Goal: Task Accomplishment & Management: Manage account settings

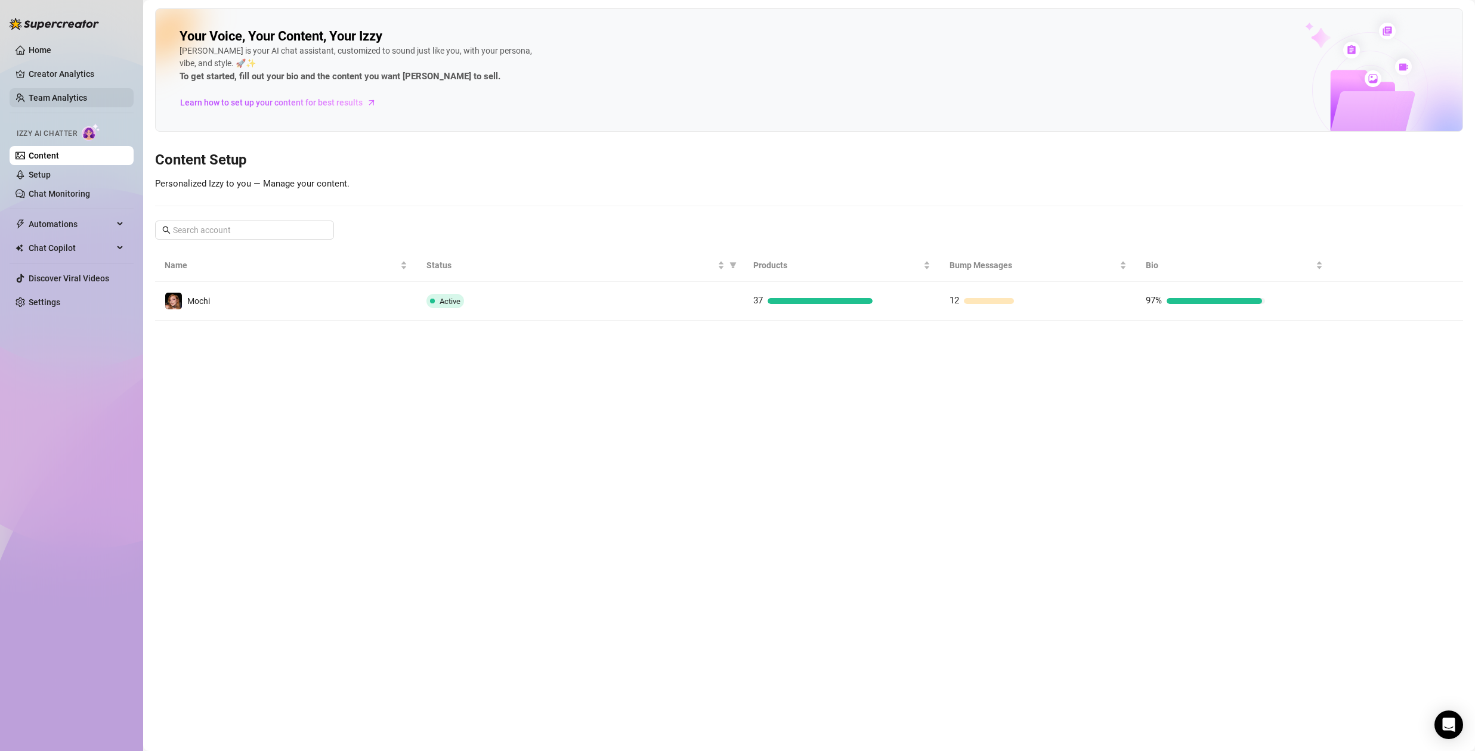
click at [63, 94] on link "Team Analytics" at bounding box center [58, 98] width 58 height 10
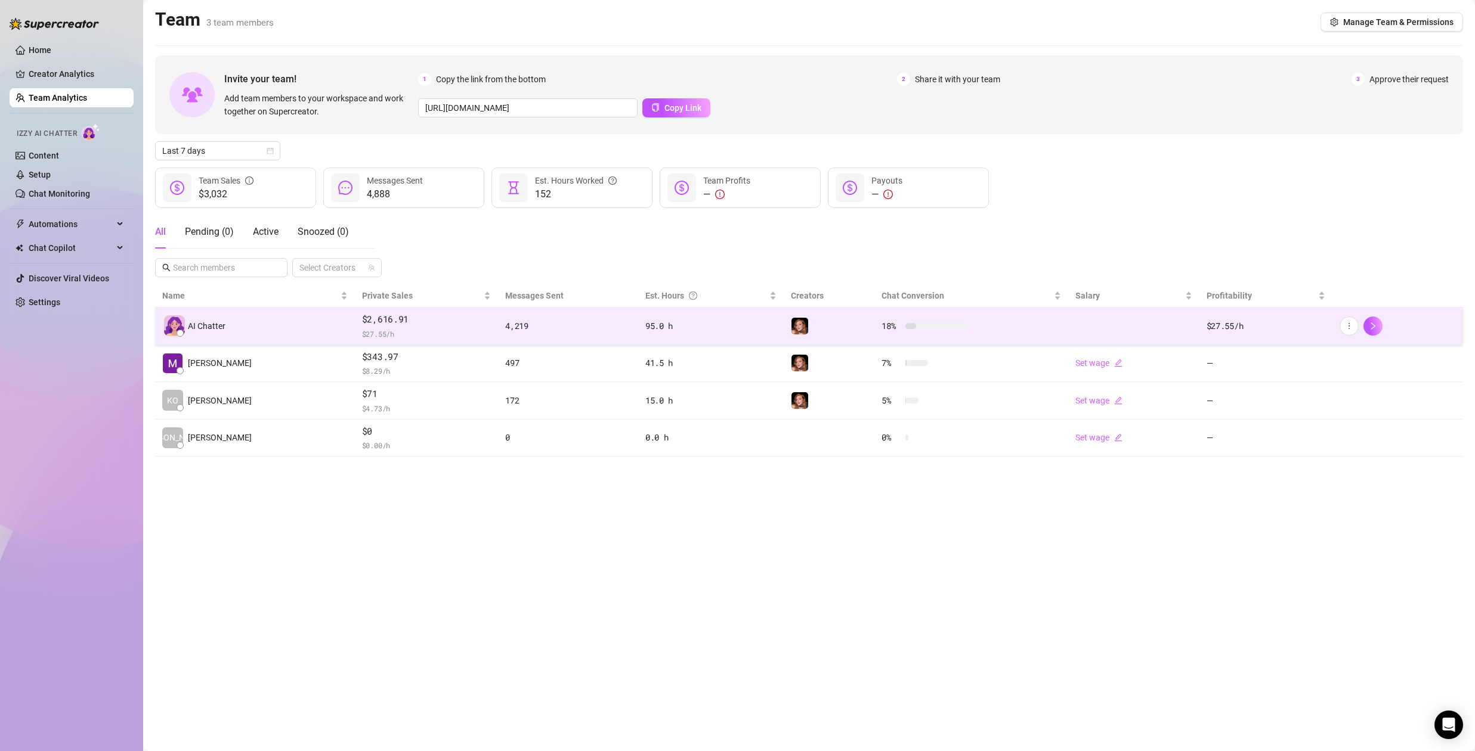
click at [527, 334] on td "4,219" at bounding box center [568, 327] width 140 height 38
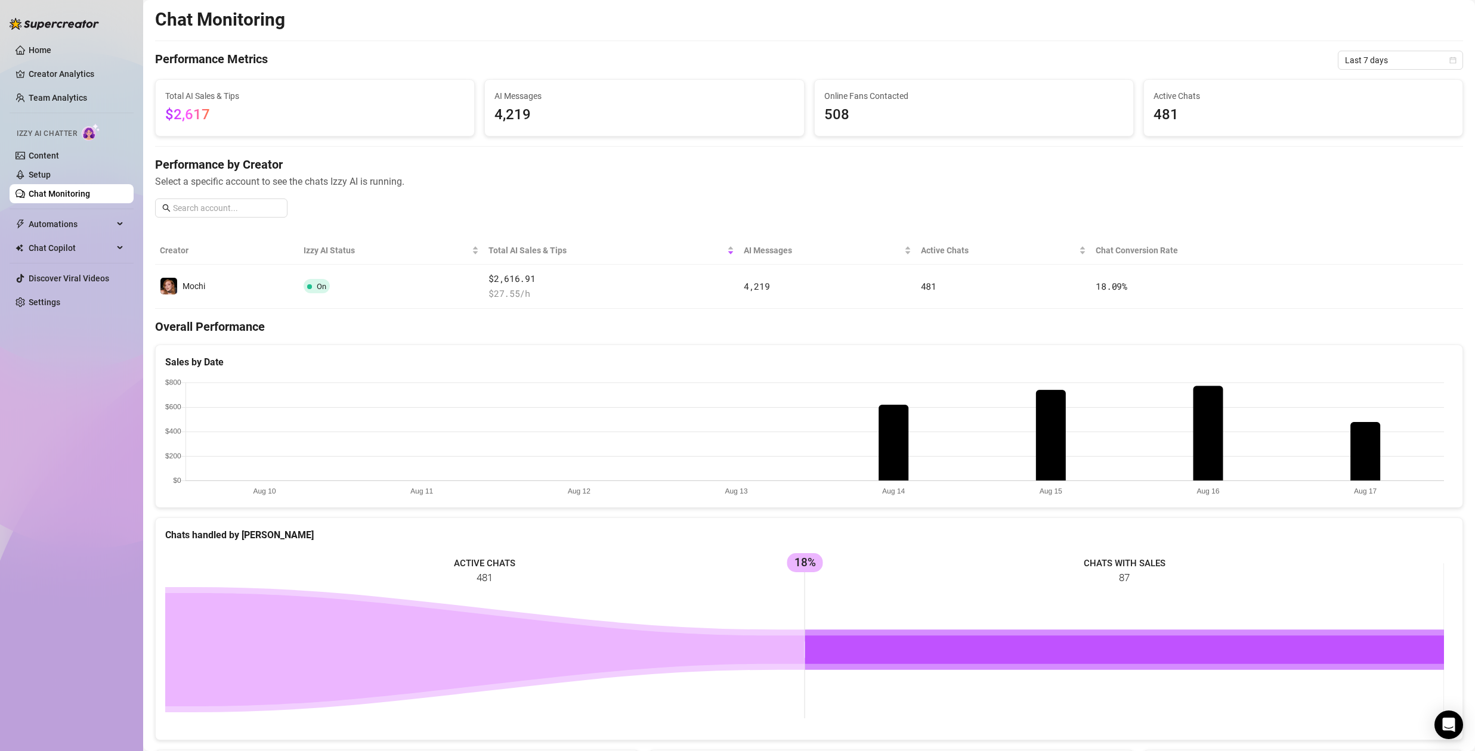
click at [1143, 48] on div "Chat Monitoring Performance Metrics Last 7 days Total AI Sales & Tips $2,617 AI…" at bounding box center [809, 497] width 1308 height 978
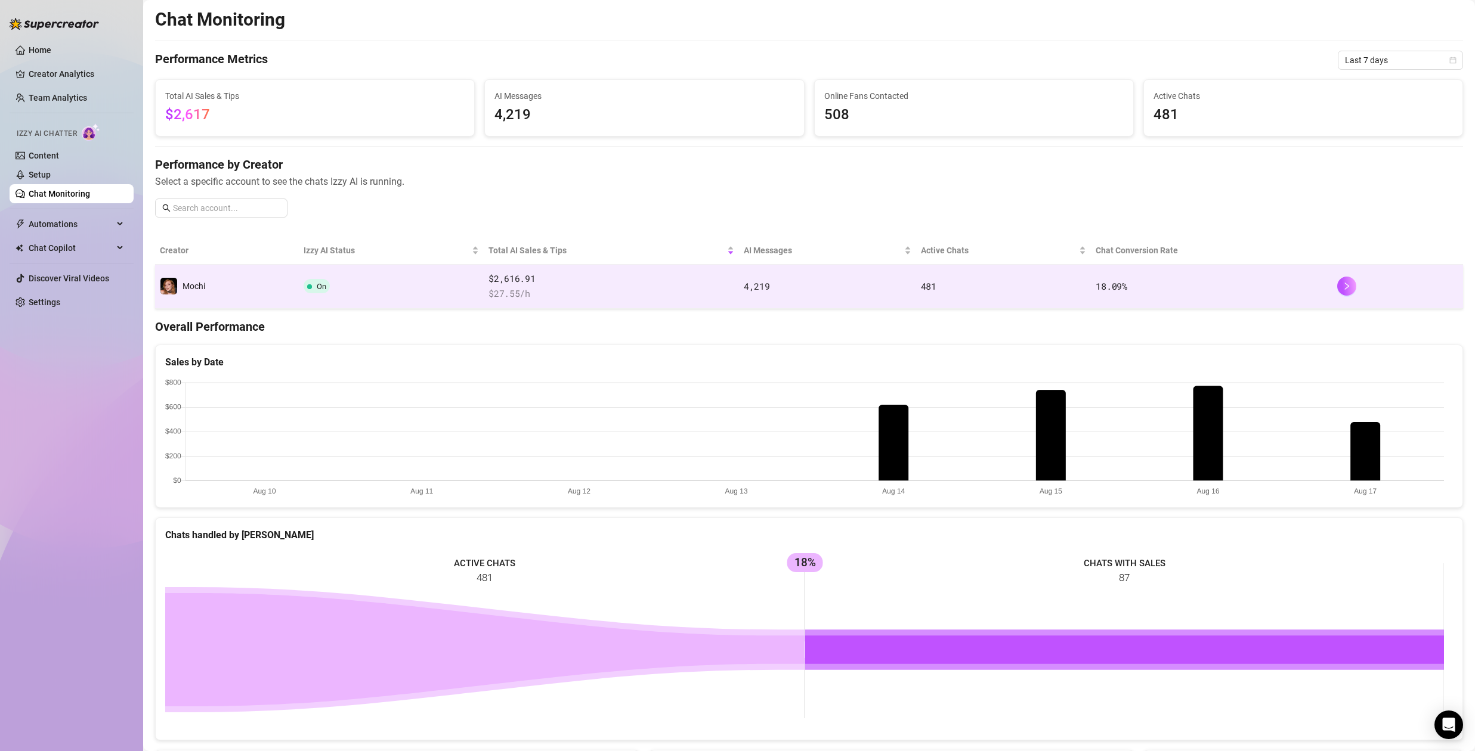
click at [358, 273] on td "On" at bounding box center [391, 287] width 185 height 44
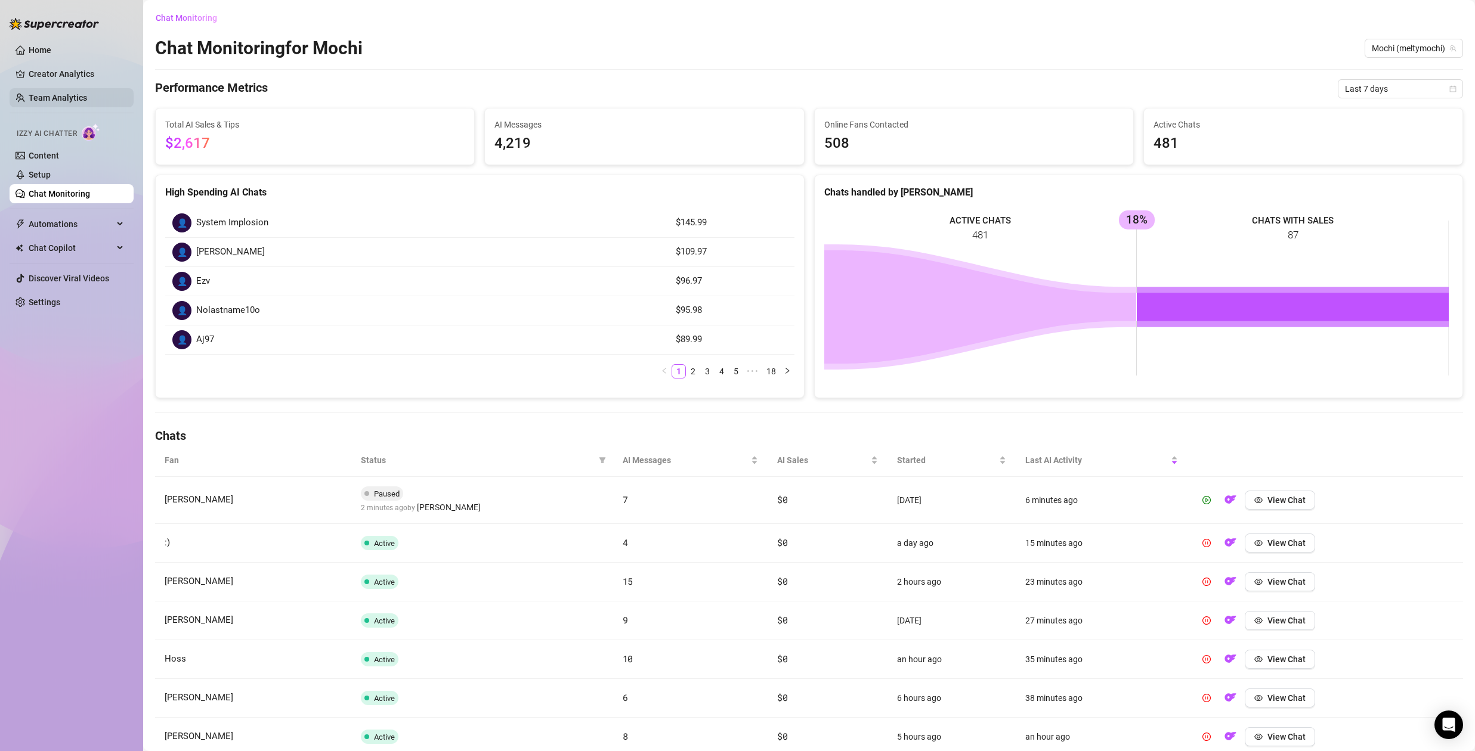
click at [47, 96] on link "Team Analytics" at bounding box center [58, 98] width 58 height 10
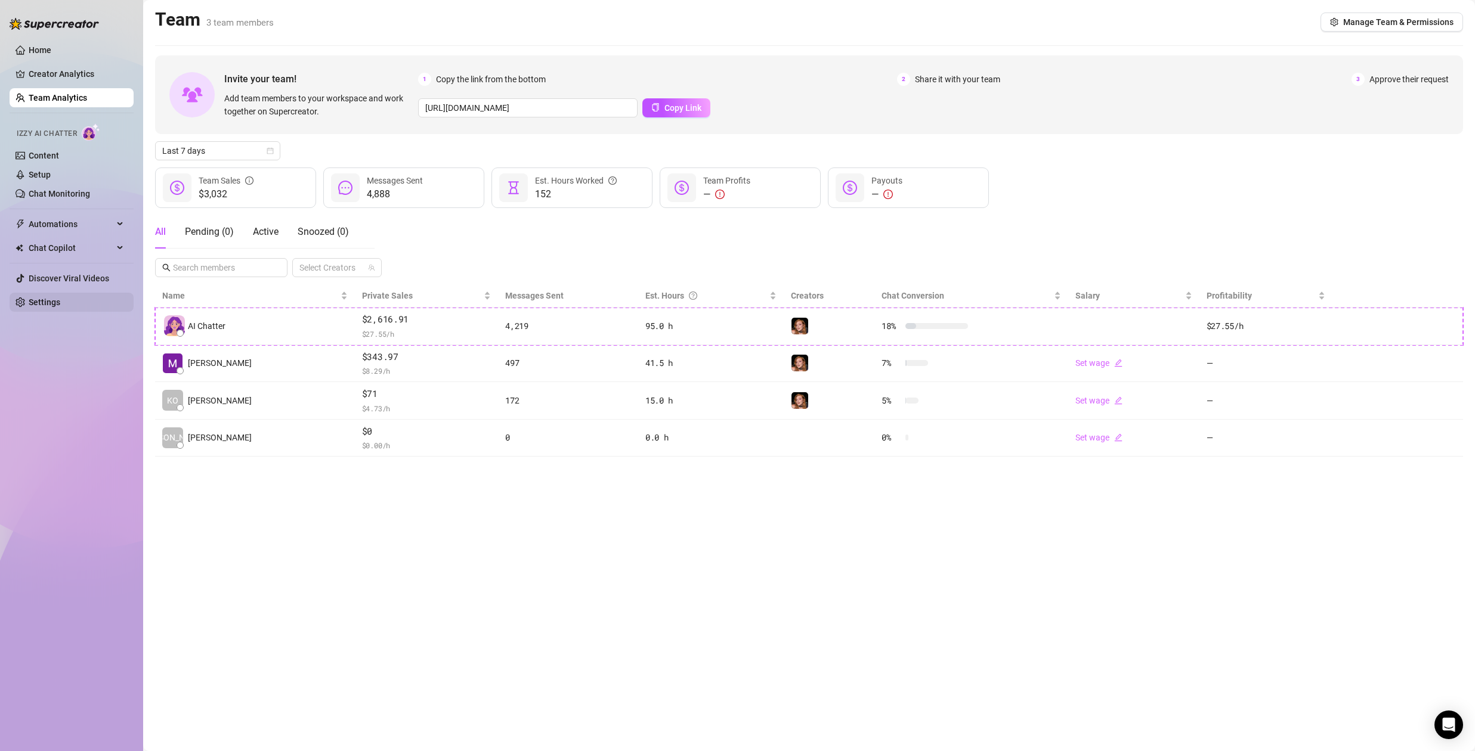
click at [41, 301] on link "Settings" at bounding box center [45, 303] width 32 height 10
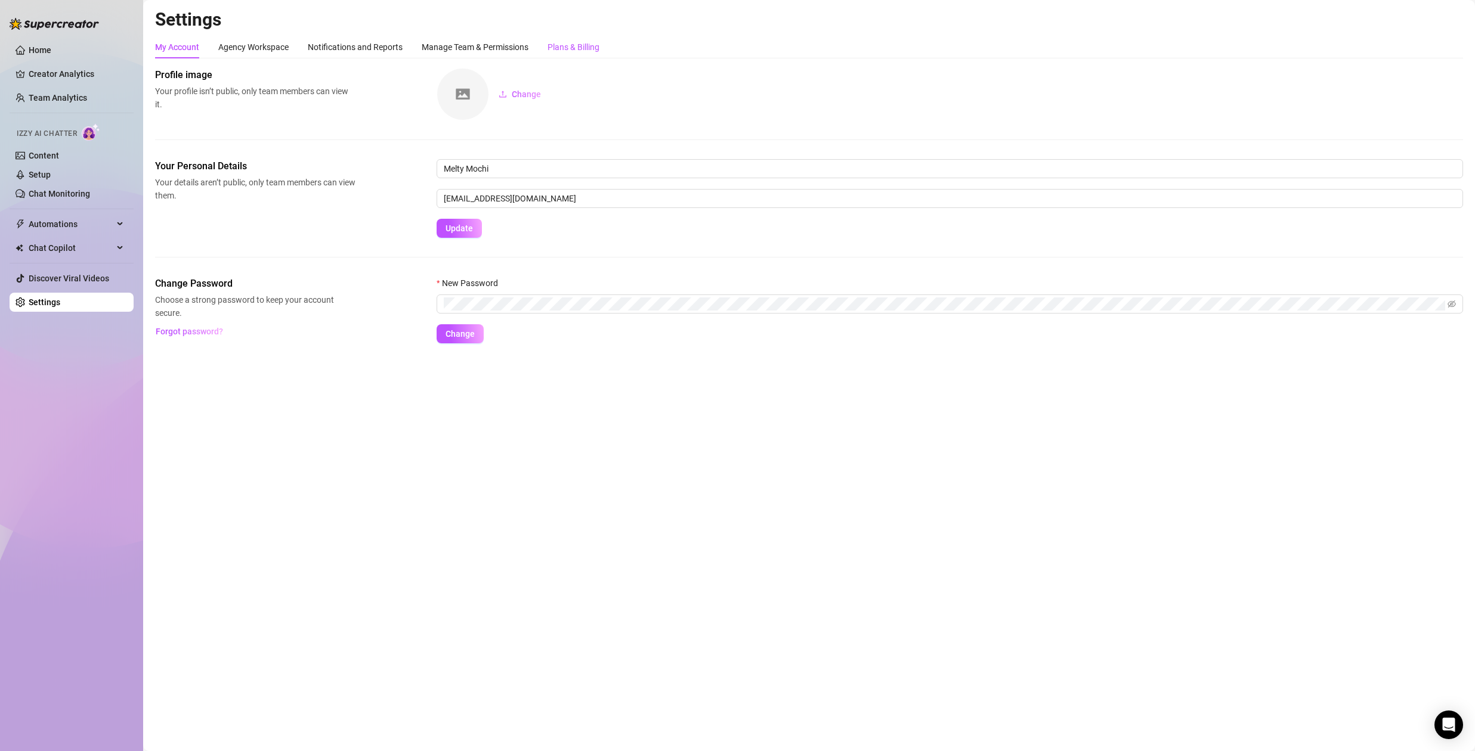
click at [589, 47] on div "Plans & Billing" at bounding box center [573, 47] width 52 height 13
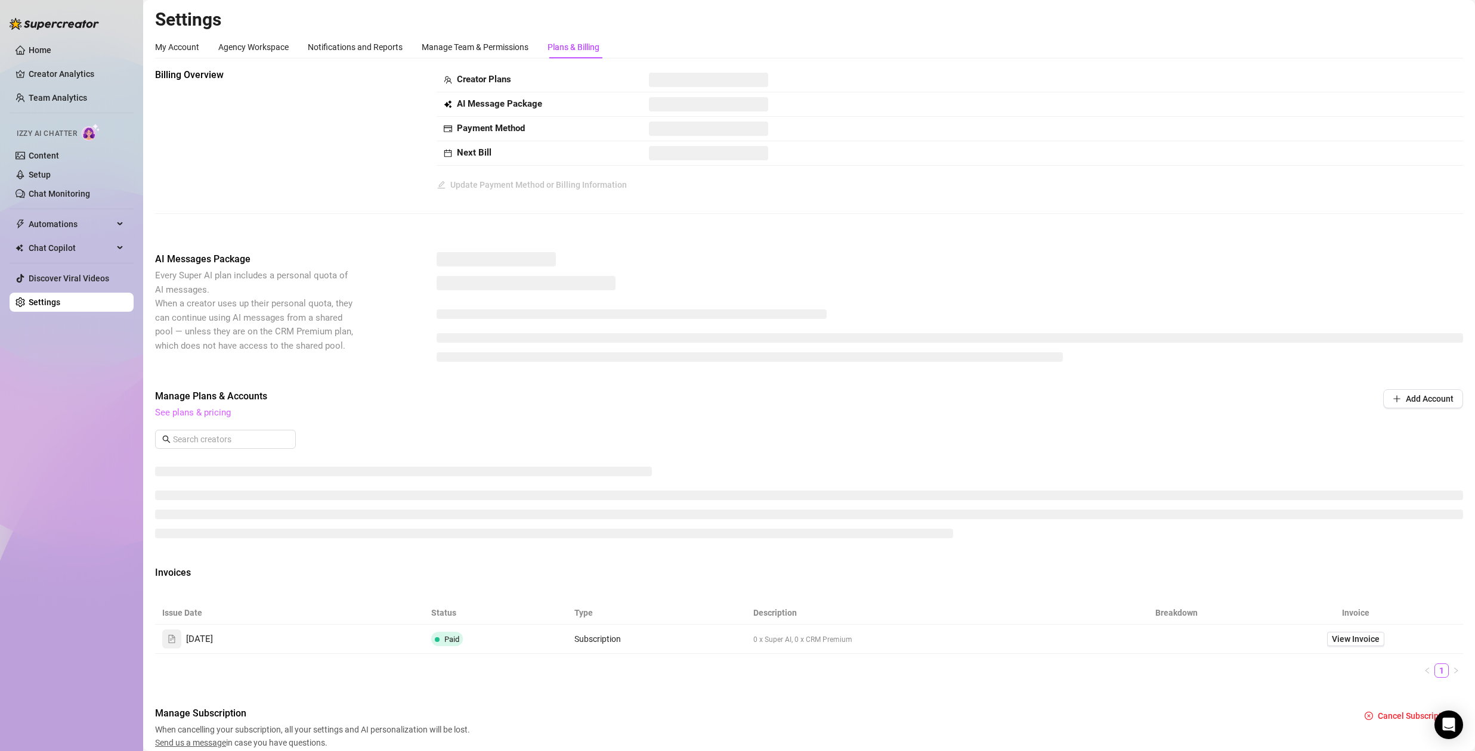
click at [218, 411] on link "See plans & pricing" at bounding box center [193, 412] width 76 height 11
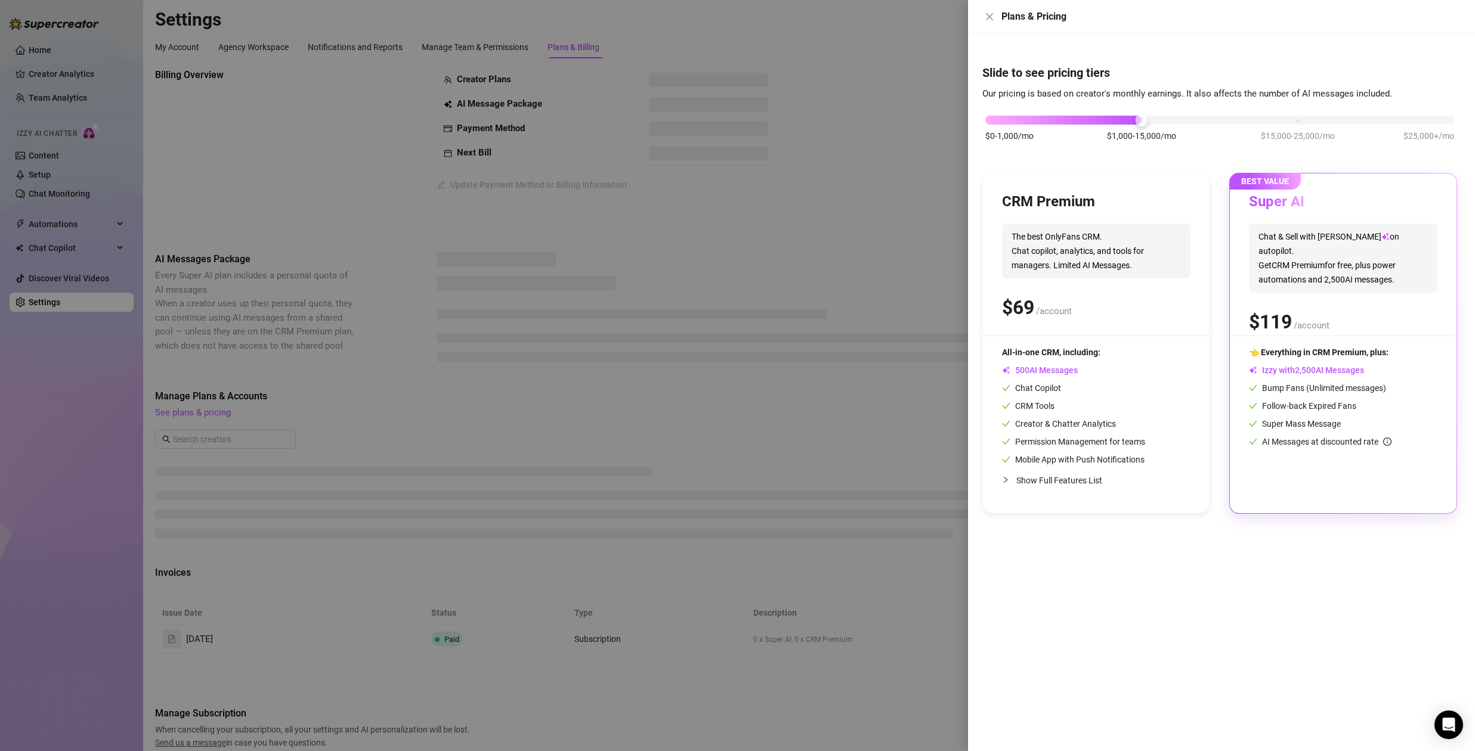
click at [552, 400] on div at bounding box center [737, 375] width 1475 height 751
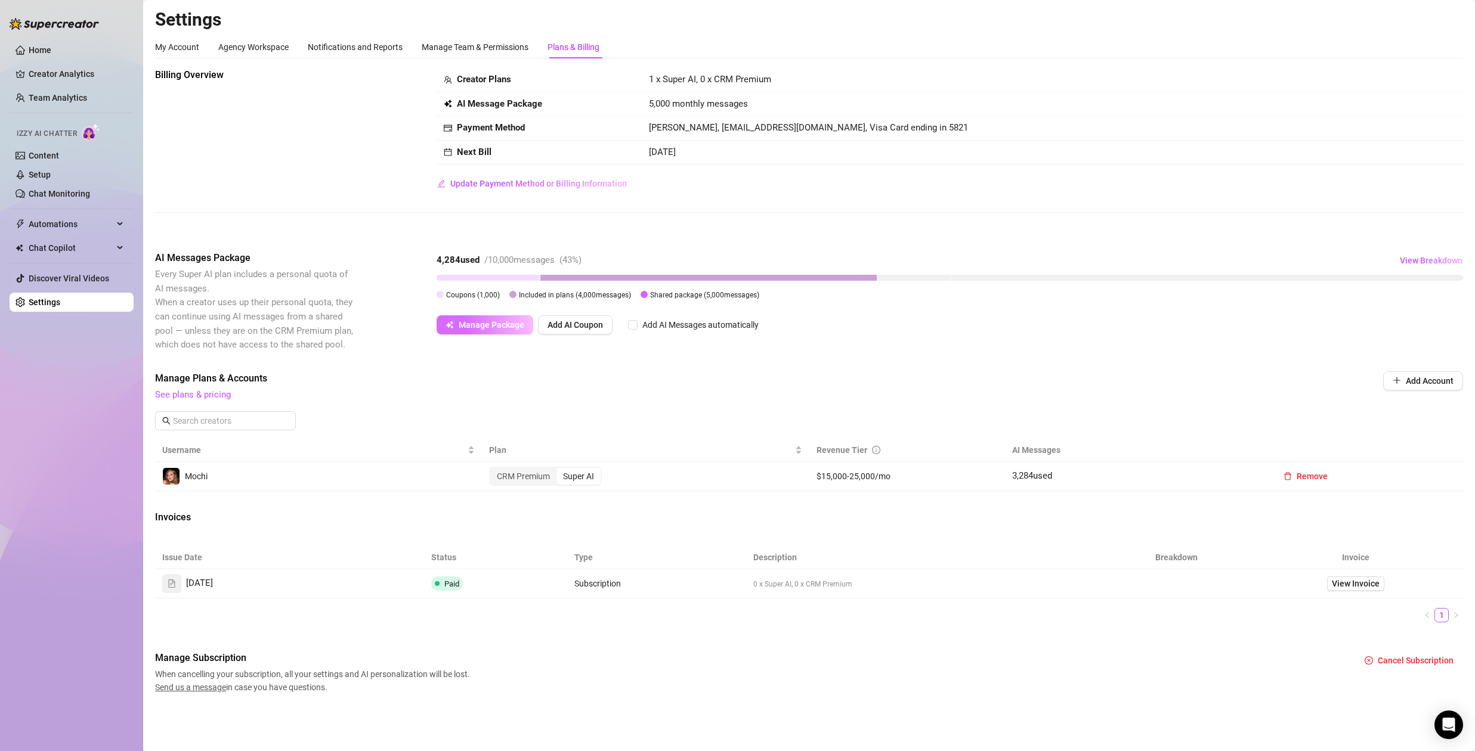
click at [503, 330] on button "Manage Package" at bounding box center [484, 324] width 97 height 19
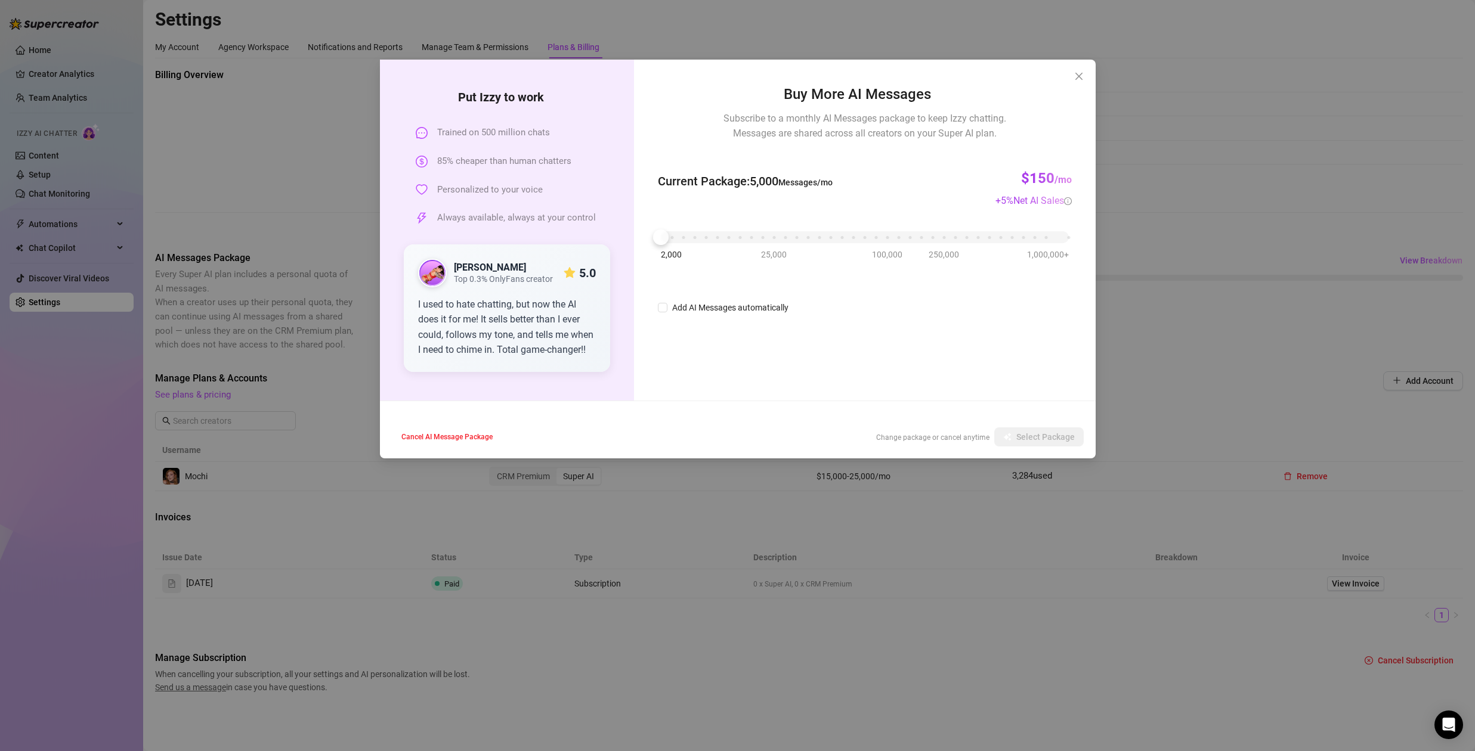
click at [797, 235] on div "2,000 25,000 100,000 250,000 1,000,000+" at bounding box center [864, 232] width 407 height 7
drag, startPoint x: 797, startPoint y: 242, endPoint x: 788, endPoint y: 243, distance: 9.0
click at [791, 242] on div at bounding box center [797, 241] width 16 height 16
click at [788, 243] on div at bounding box center [786, 241] width 16 height 16
drag, startPoint x: 788, startPoint y: 243, endPoint x: 798, endPoint y: 244, distance: 9.6
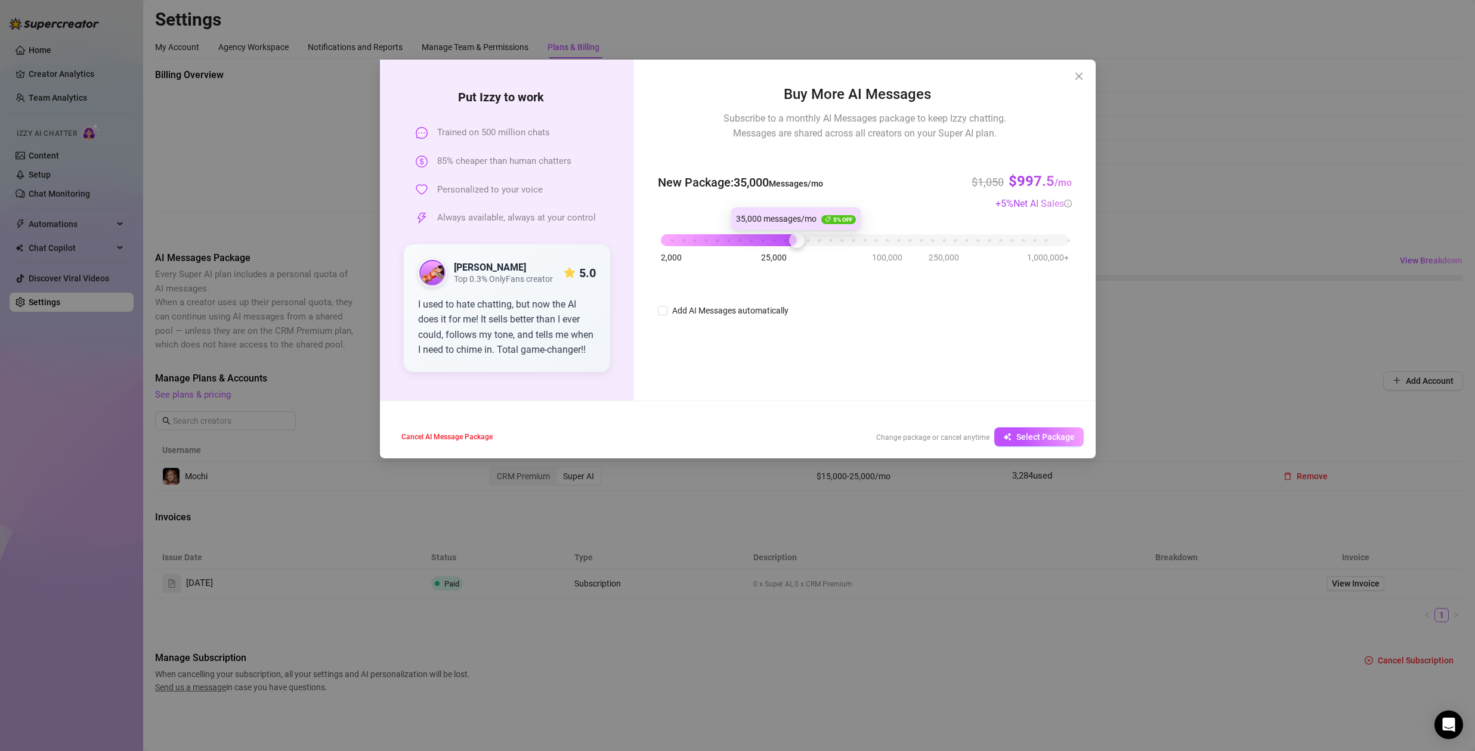
click at [798, 244] on div at bounding box center [797, 241] width 16 height 16
drag, startPoint x: 792, startPoint y: 242, endPoint x: 785, endPoint y: 244, distance: 6.8
click at [785, 244] on div at bounding box center [786, 241] width 16 height 16
drag, startPoint x: 785, startPoint y: 244, endPoint x: 792, endPoint y: 244, distance: 7.2
click at [792, 244] on div at bounding box center [797, 241] width 16 height 16
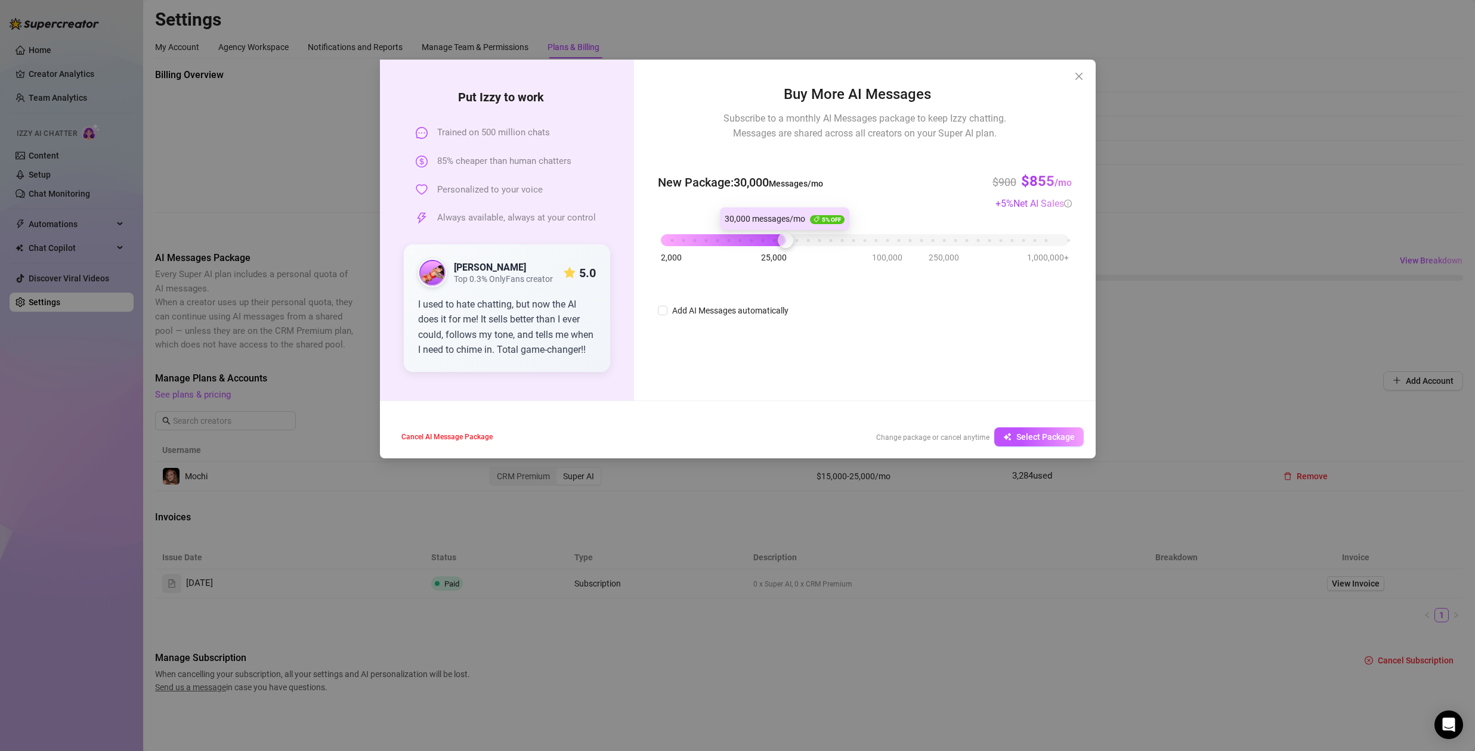
drag, startPoint x: 794, startPoint y: 239, endPoint x: 784, endPoint y: 240, distance: 10.2
click at [784, 240] on div at bounding box center [786, 241] width 16 height 16
click at [780, 243] on div at bounding box center [786, 241] width 16 height 16
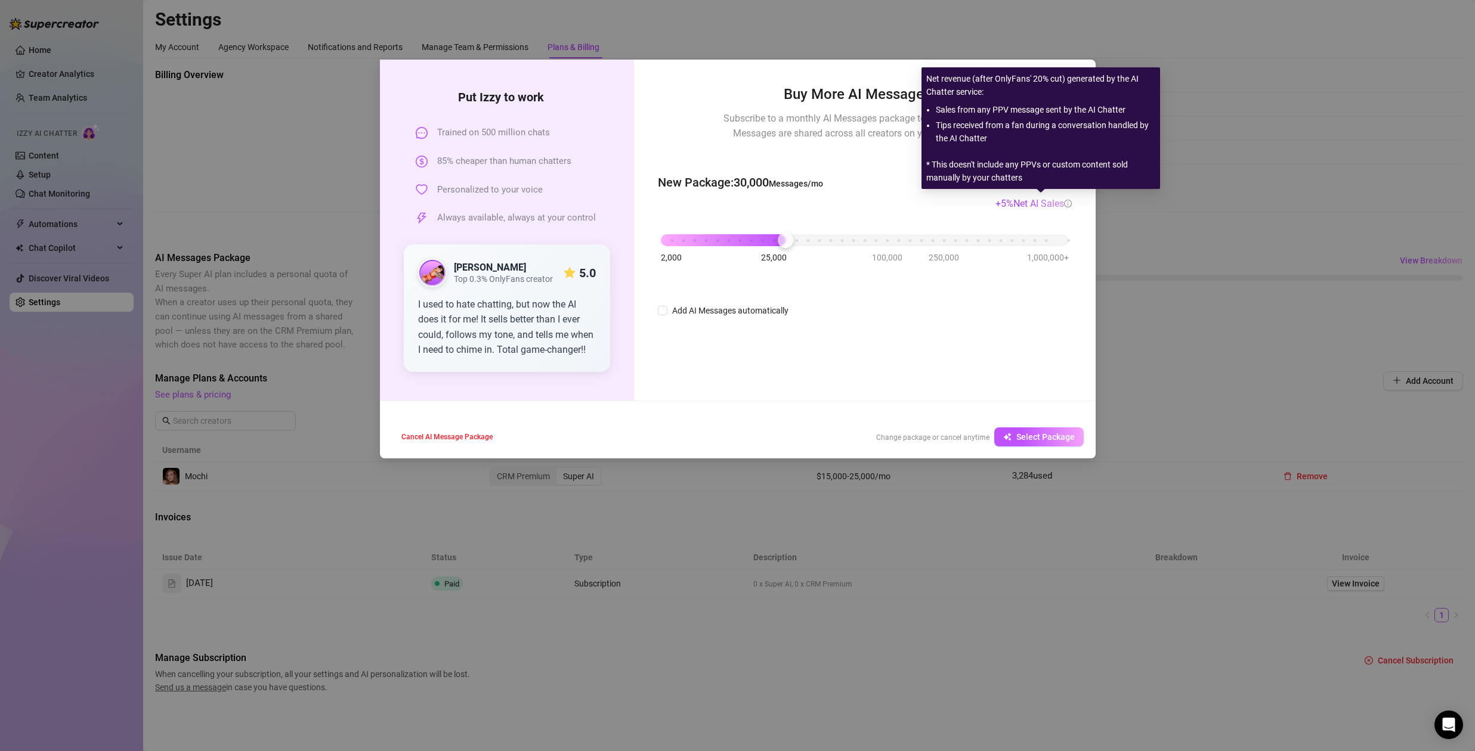
click at [1068, 202] on icon "info-circle" at bounding box center [1068, 204] width 8 height 8
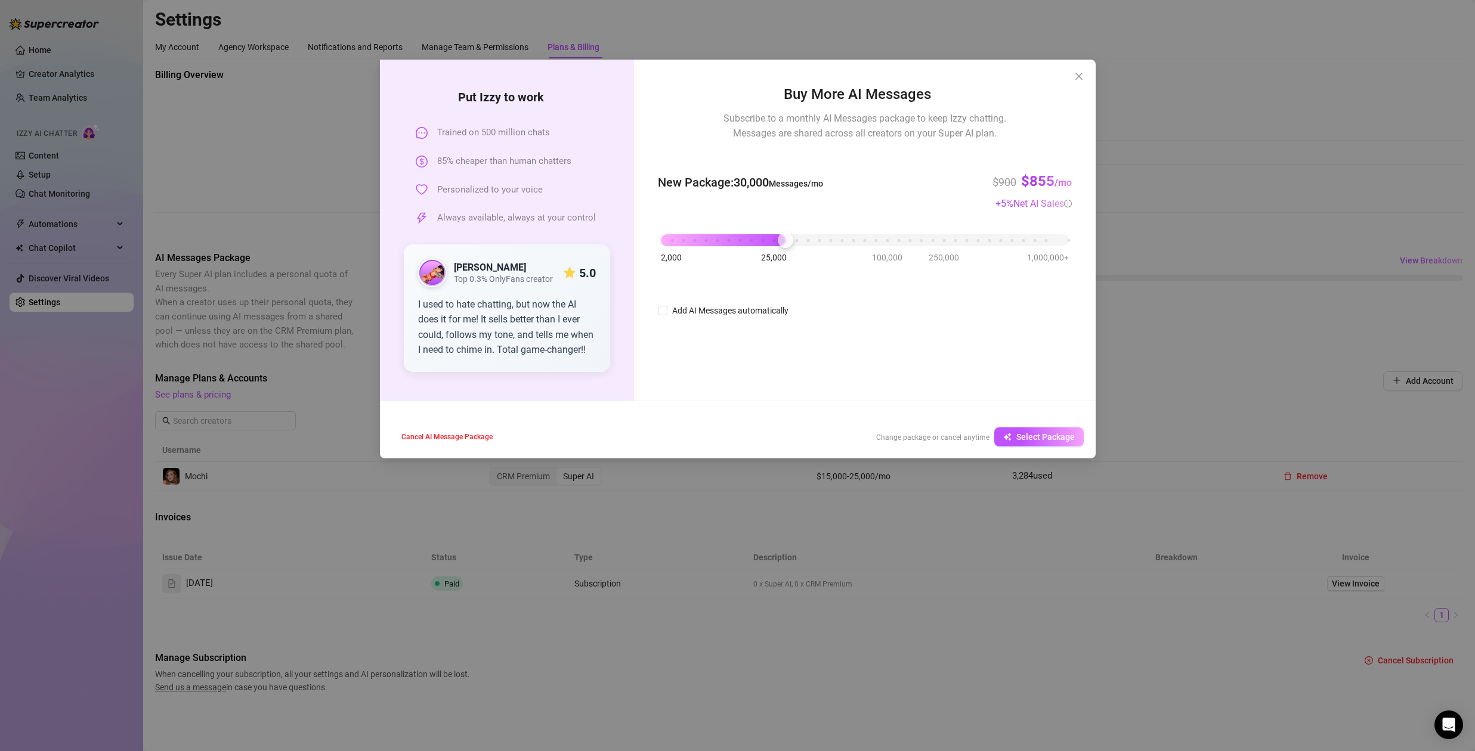
click at [567, 658] on div "Put [PERSON_NAME] to work Trained on 500 million chats 85% cheaper than human c…" at bounding box center [737, 375] width 1475 height 751
